Goal: Task Accomplishment & Management: Complete application form

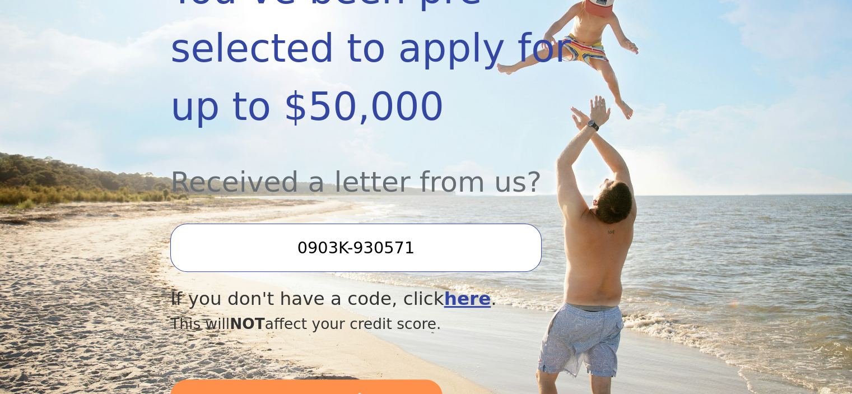
scroll to position [336, 0]
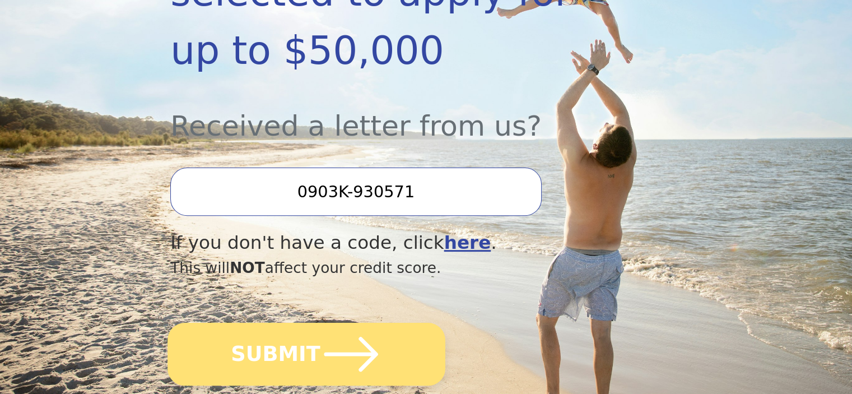
click at [336, 323] on icon "submit" at bounding box center [351, 354] width 62 height 62
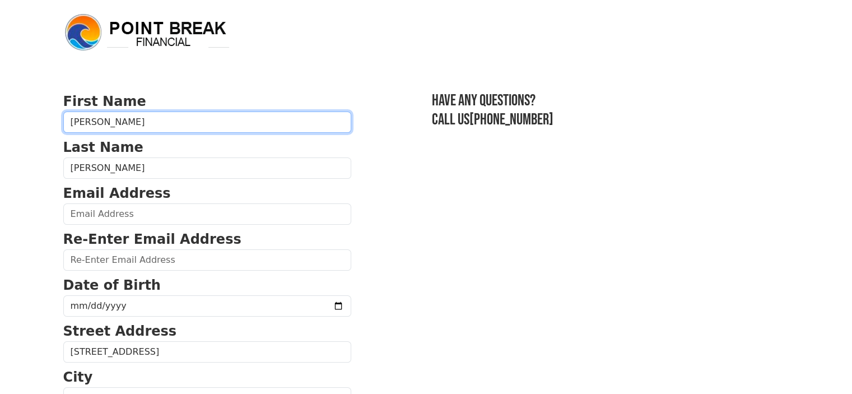
click at [194, 121] on input "[PERSON_NAME]" at bounding box center [207, 121] width 288 height 21
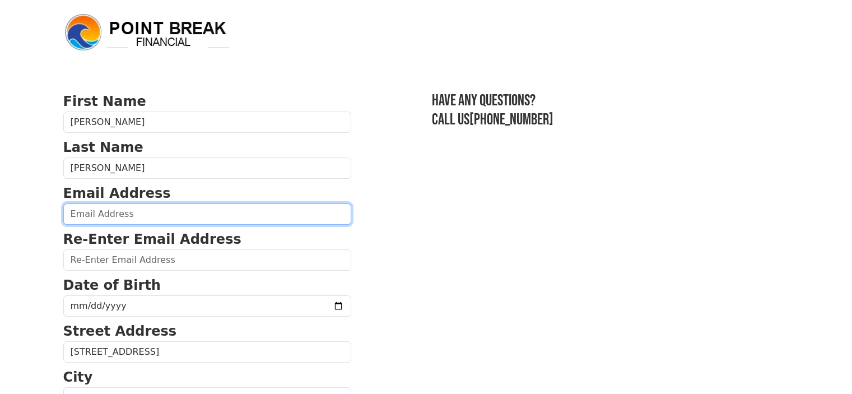
click at [192, 221] on input "email" at bounding box center [207, 213] width 288 height 21
type input "[PERSON_NAME][EMAIL_ADDRESS][DOMAIN_NAME]"
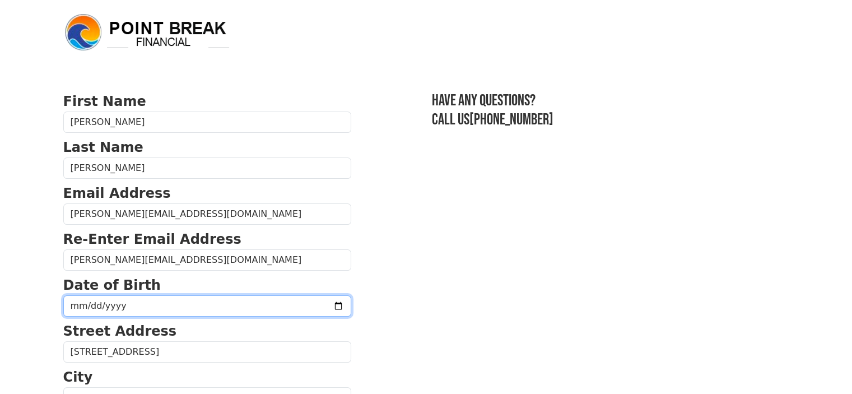
click at [179, 303] on input "date" at bounding box center [207, 305] width 288 height 21
type input "0199-11-20"
type input "[DATE]"
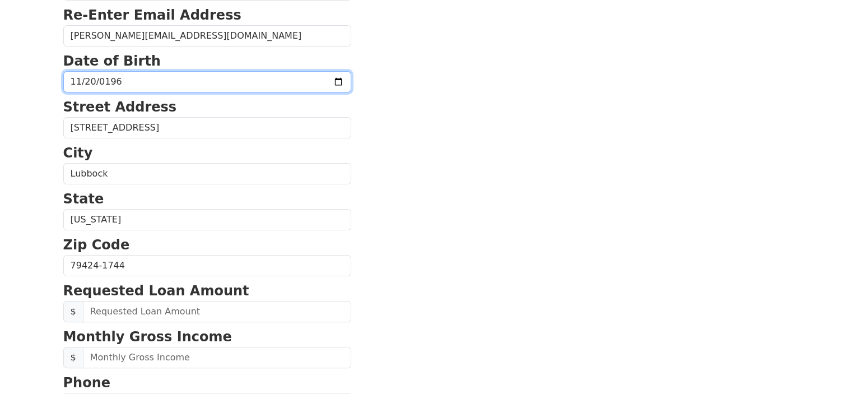
scroll to position [280, 0]
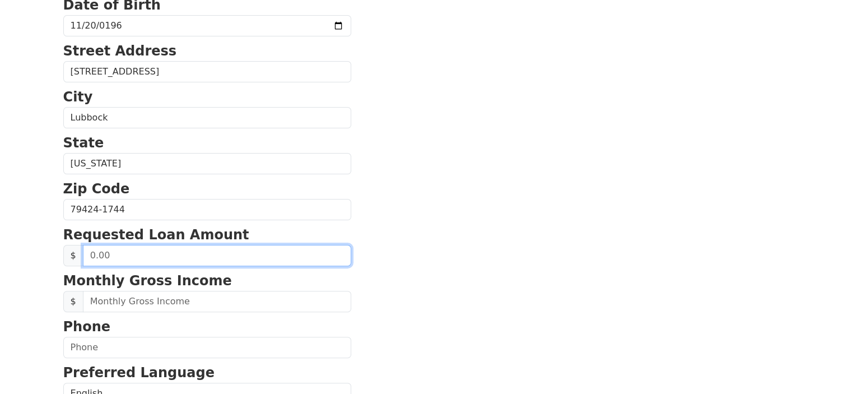
click at [186, 251] on input "text" at bounding box center [217, 255] width 268 height 21
type input "9,000.00"
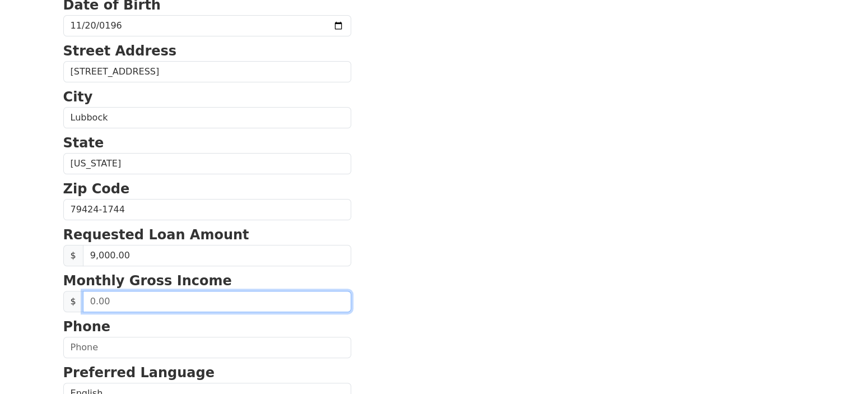
click at [203, 298] on input "text" at bounding box center [217, 301] width 268 height 21
type input "10,000.00"
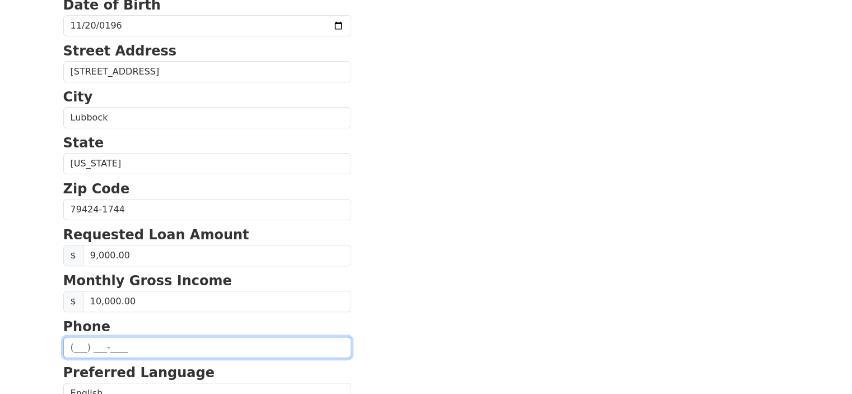
click at [258, 347] on input "text" at bounding box center [207, 347] width 288 height 21
type input "[PHONE_NUMBER]"
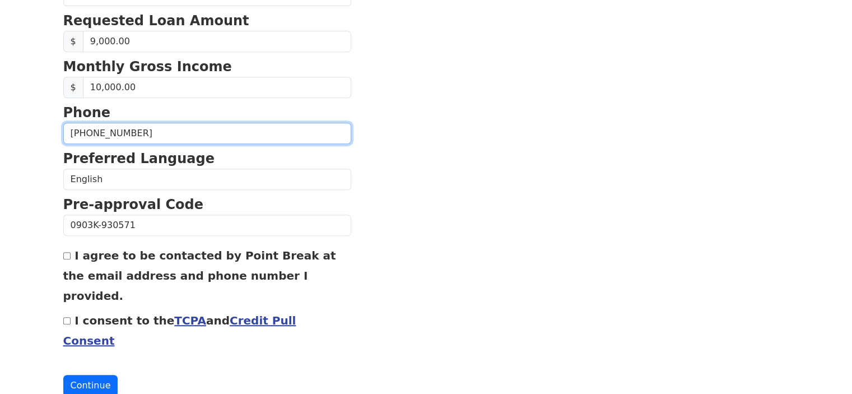
scroll to position [438, 0]
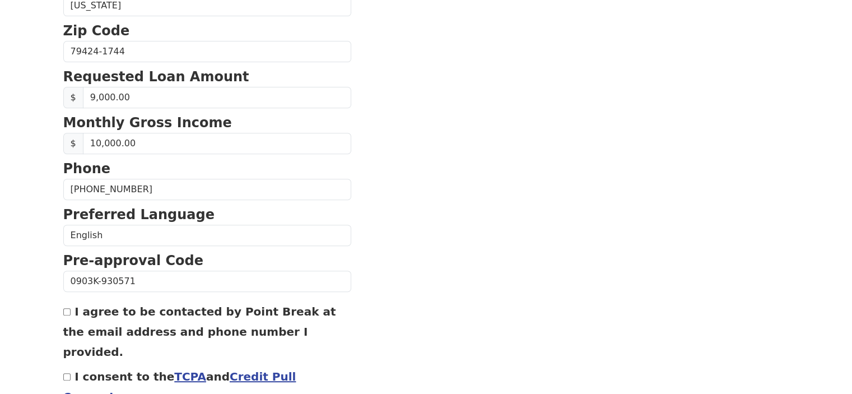
click at [67, 309] on input "I agree to be contacted by Point Break at the email address and phone number I …" at bounding box center [66, 311] width 7 height 7
checkbox input "true"
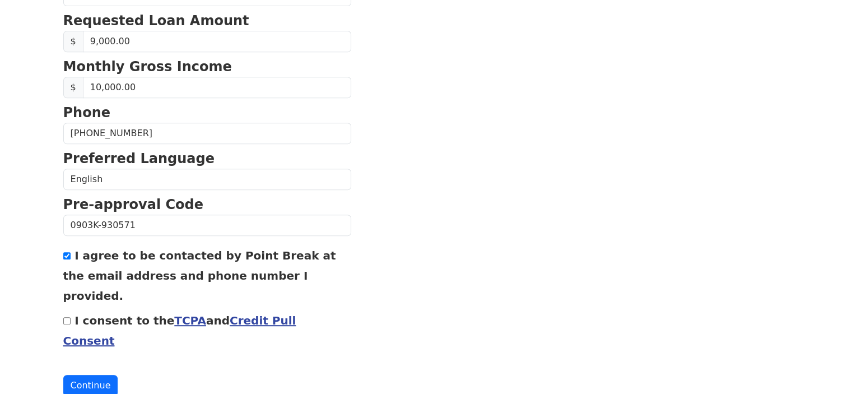
click at [70, 310] on div "I consent to the TCPA and Credit Pull Consent" at bounding box center [207, 330] width 288 height 40
click at [67, 317] on input "I consent to the TCPA and Credit Pull Consent" at bounding box center [66, 320] width 7 height 7
checkbox input "true"
click at [91, 375] on button "Continue" at bounding box center [90, 385] width 55 height 21
